Goal: Task Accomplishment & Management: Use online tool/utility

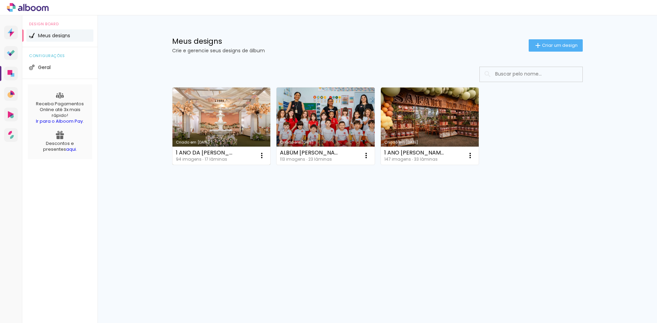
click at [217, 119] on link "Criado em [DATE]" at bounding box center [221, 126] width 98 height 77
